Goal: Task Accomplishment & Management: Manage account settings

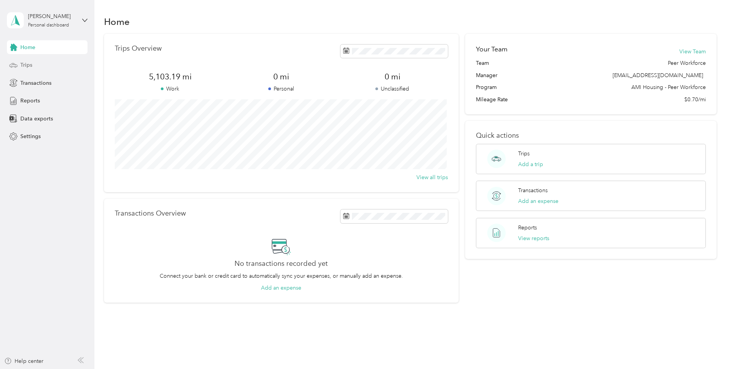
click at [38, 58] on div "Trips" at bounding box center [47, 65] width 81 height 14
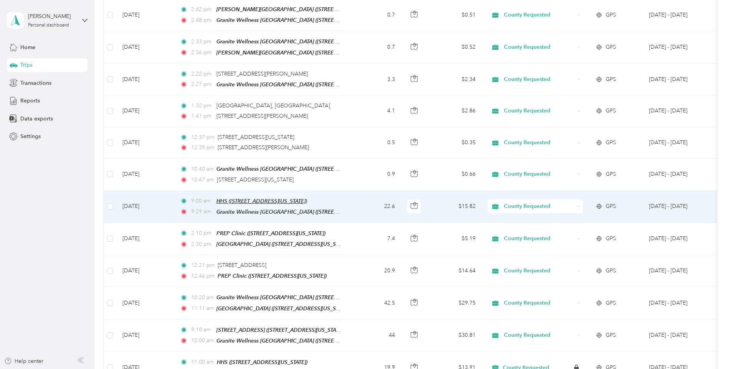
scroll to position [269, 0]
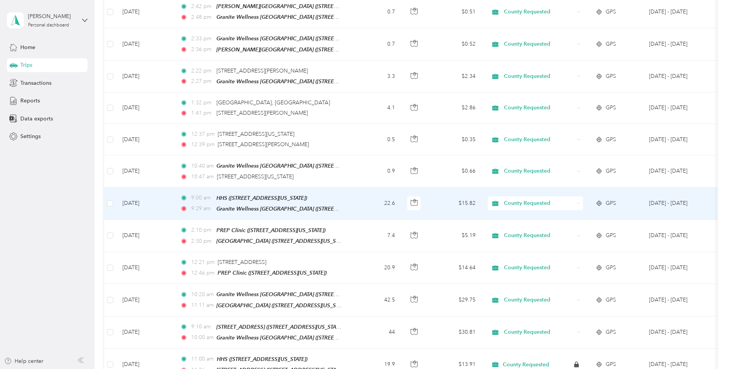
click at [352, 196] on td "22.6" at bounding box center [376, 204] width 51 height 32
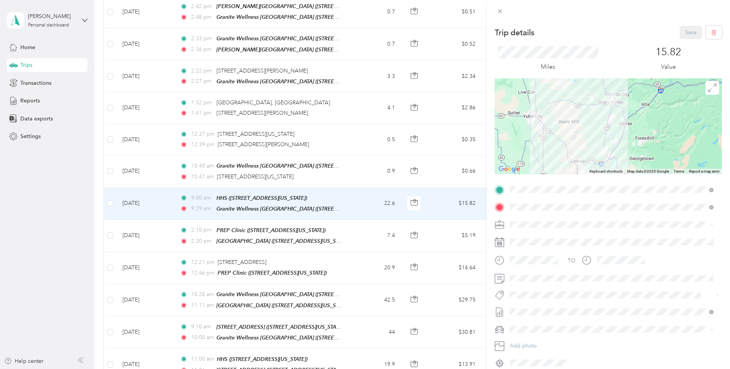
click at [503, 2] on div at bounding box center [608, 10] width 243 height 20
click at [500, 9] on icon at bounding box center [500, 11] width 7 height 7
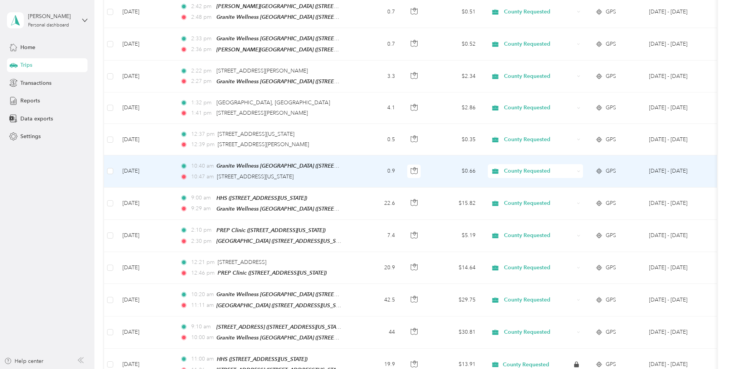
click at [362, 169] on td "0.9" at bounding box center [376, 172] width 51 height 32
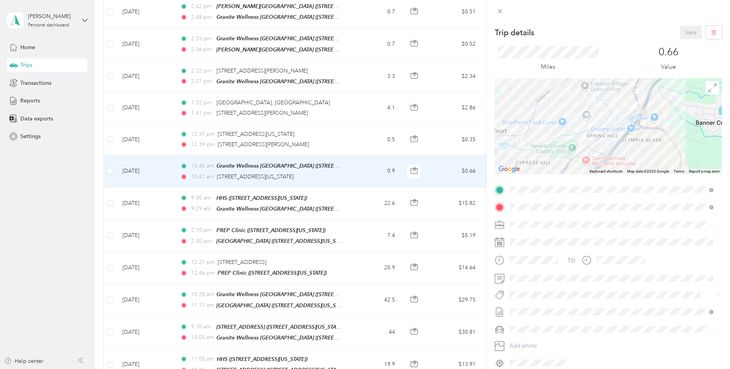
click at [336, 102] on div "Trip details Save This trip cannot be edited because it is either under review,…" at bounding box center [365, 184] width 730 height 369
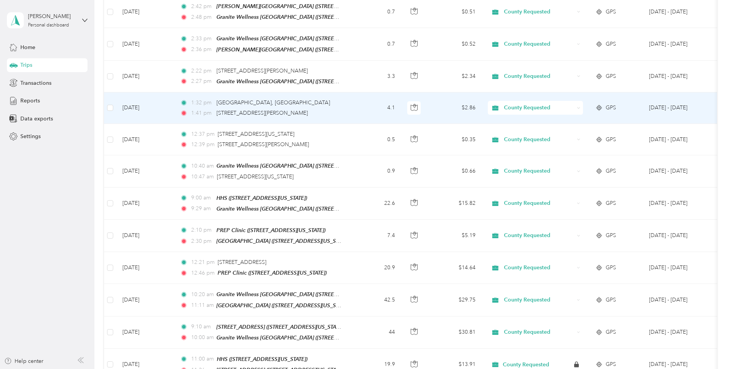
click at [336, 102] on div "1:32 pm 1008 Plaza Dr, Grass Valley, CA" at bounding box center [260, 103] width 161 height 8
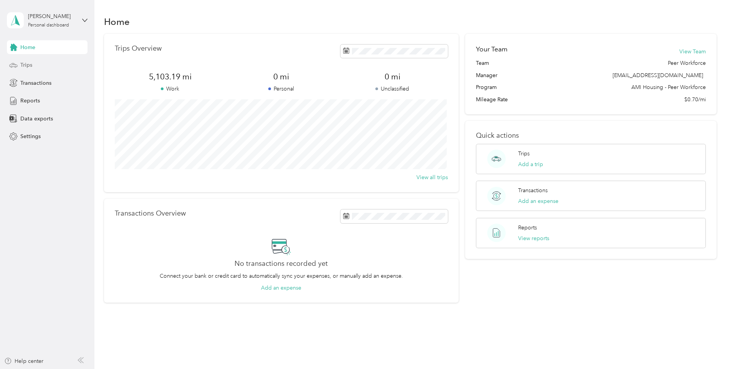
click at [43, 63] on div "Trips" at bounding box center [47, 65] width 81 height 14
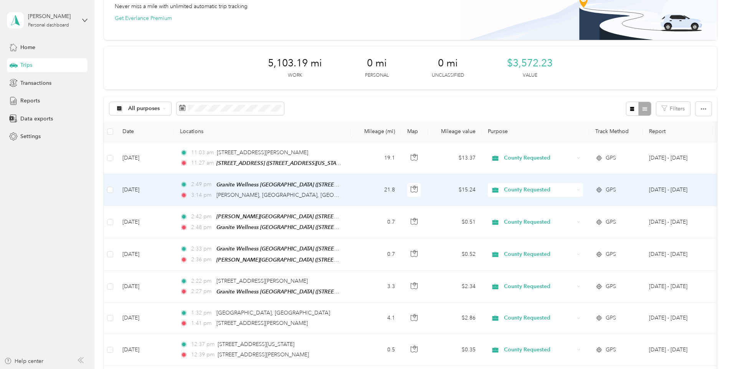
scroll to position [77, 0]
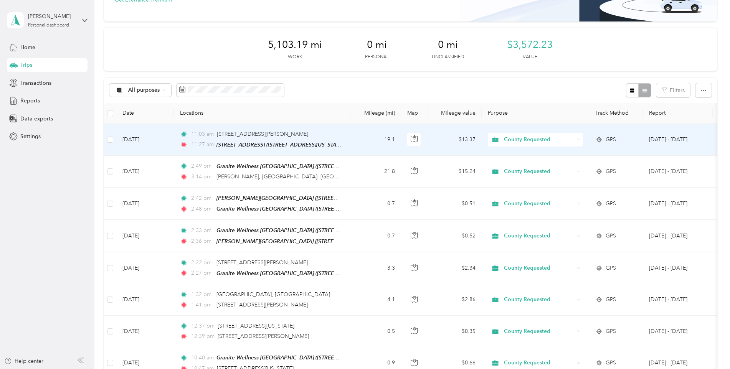
click at [362, 140] on td "19.1" at bounding box center [376, 140] width 51 height 32
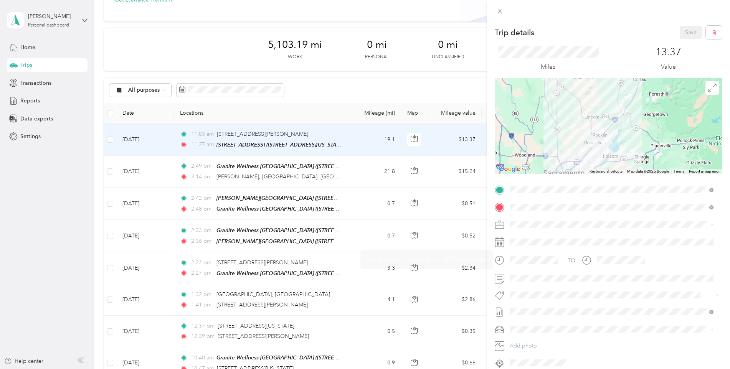
click at [546, 285] on div "TO Add photo" at bounding box center [608, 276] width 227 height 185
click at [546, 283] on span at bounding box center [614, 279] width 215 height 12
click at [690, 33] on button "Save" at bounding box center [691, 32] width 22 height 13
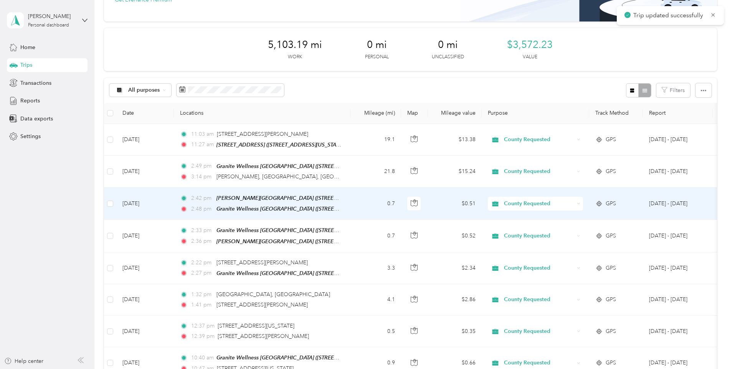
scroll to position [115, 0]
